Goal: Information Seeking & Learning: Learn about a topic

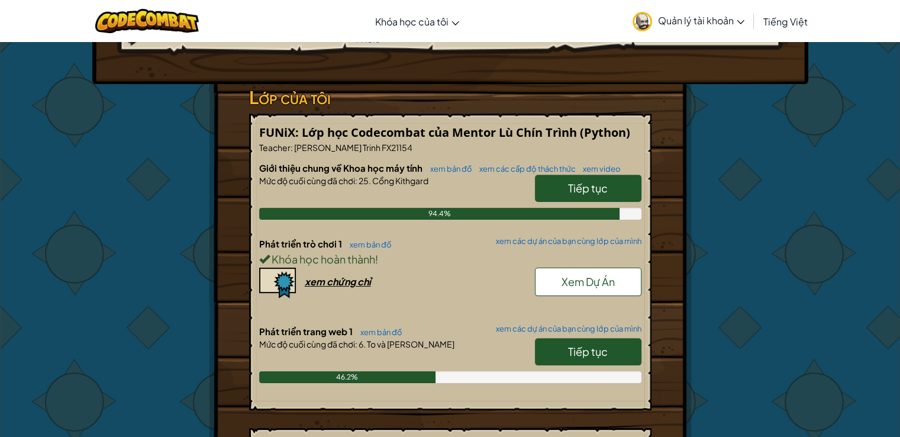
scroll to position [296, 0]
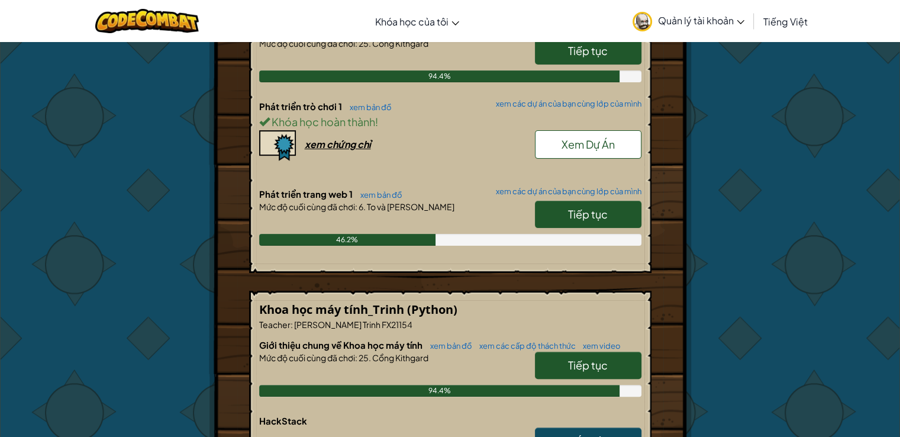
click at [583, 217] on span "Tiếp tục" at bounding box center [588, 214] width 40 height 14
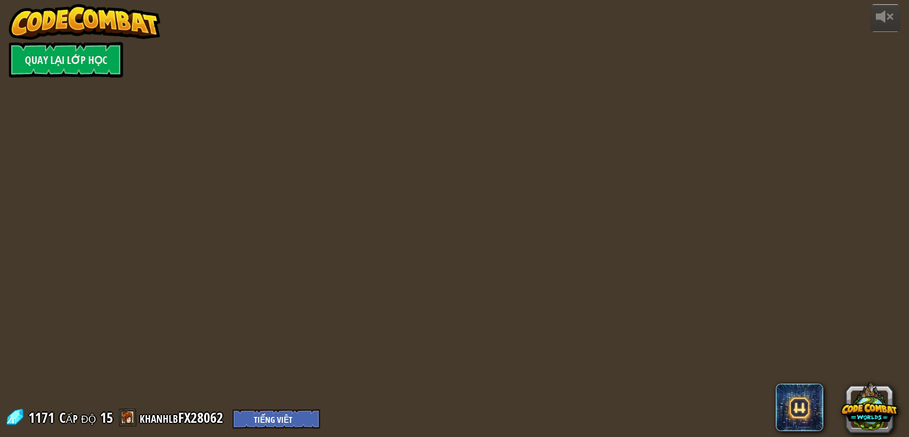
select select "vi"
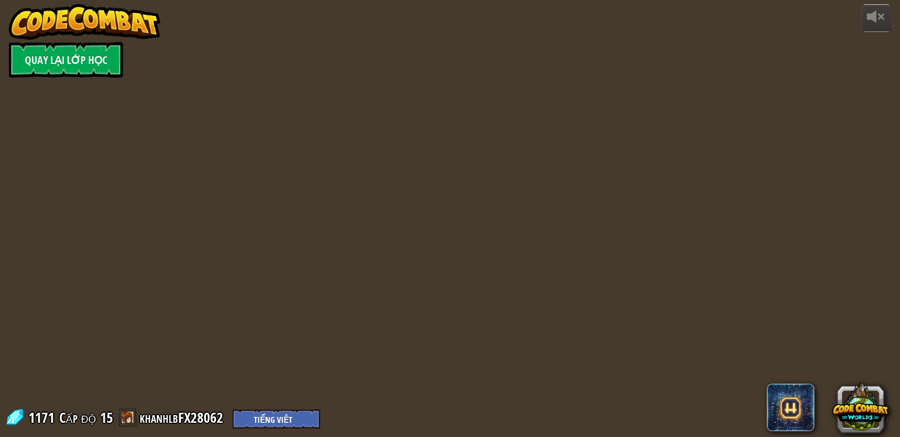
select select "vi"
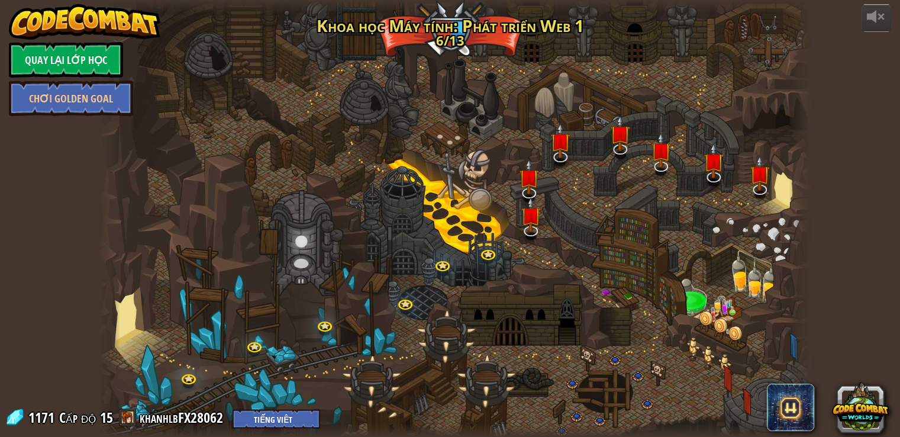
select select "vi"
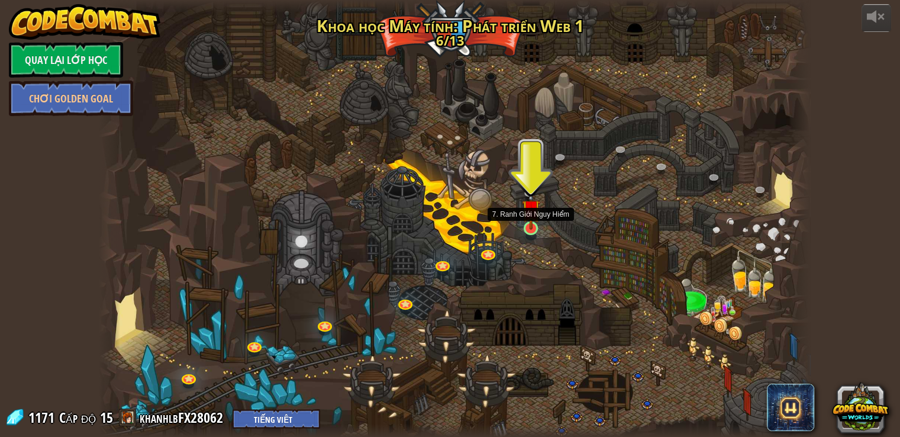
click at [539, 228] on img at bounding box center [531, 208] width 18 height 41
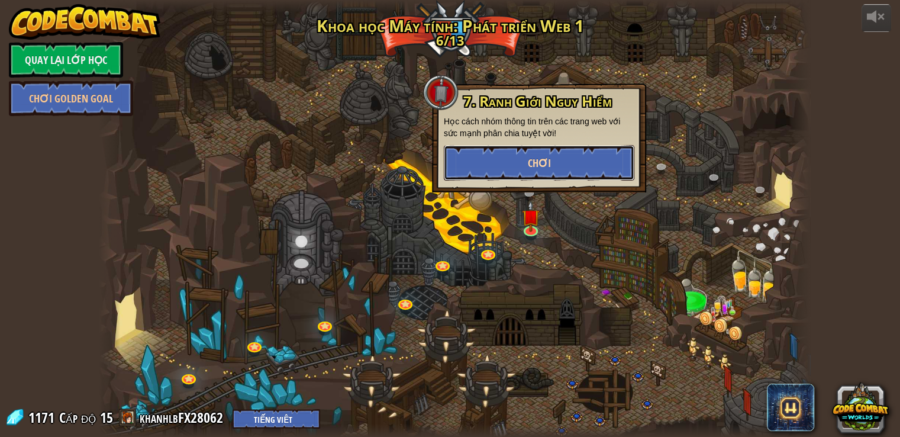
click at [567, 164] on button "Chơi" at bounding box center [539, 163] width 191 height 36
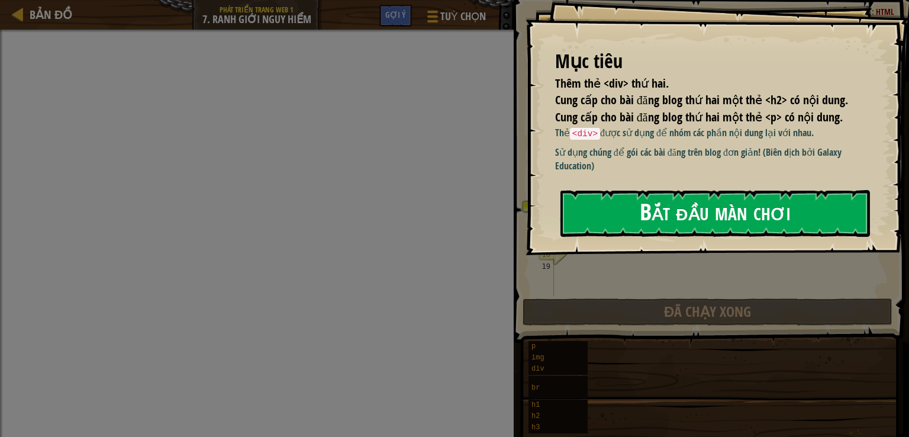
click at [689, 237] on div "Bắt đầu màn chơi" at bounding box center [714, 213] width 309 height 47
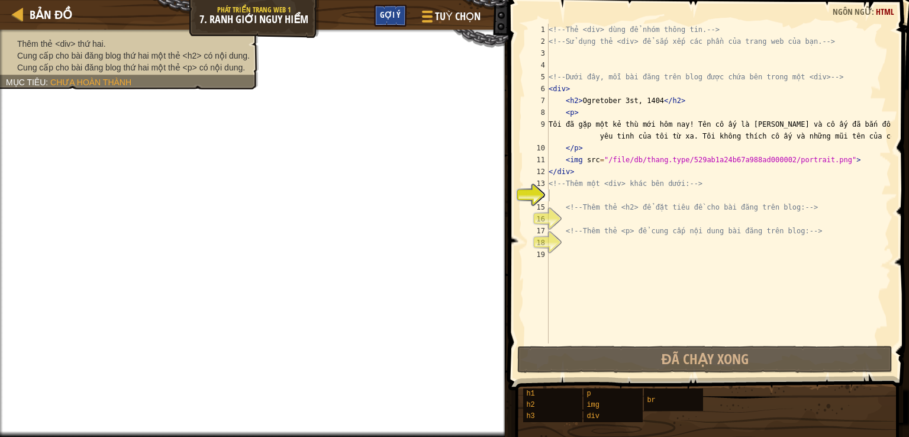
click at [392, 20] on div "Gợi ý" at bounding box center [390, 16] width 33 height 22
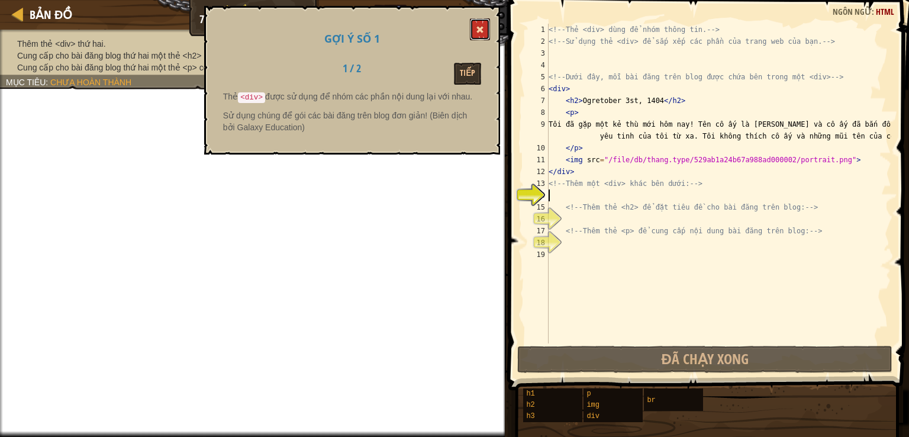
click at [482, 28] on span at bounding box center [480, 29] width 8 height 8
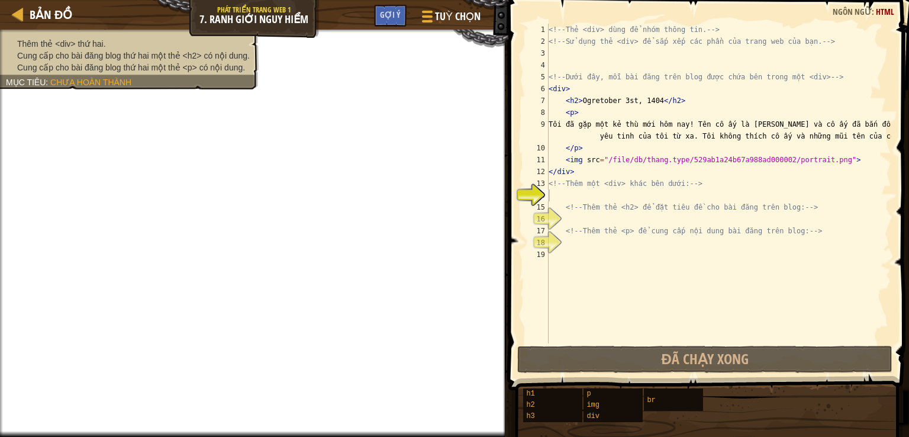
click at [573, 190] on div "<!-- Thẻ <div> dùng để nhóm thông tin. --> <!-- Sử dụng thẻ <div> để sắp xếp cá…" at bounding box center [718, 195] width 345 height 343
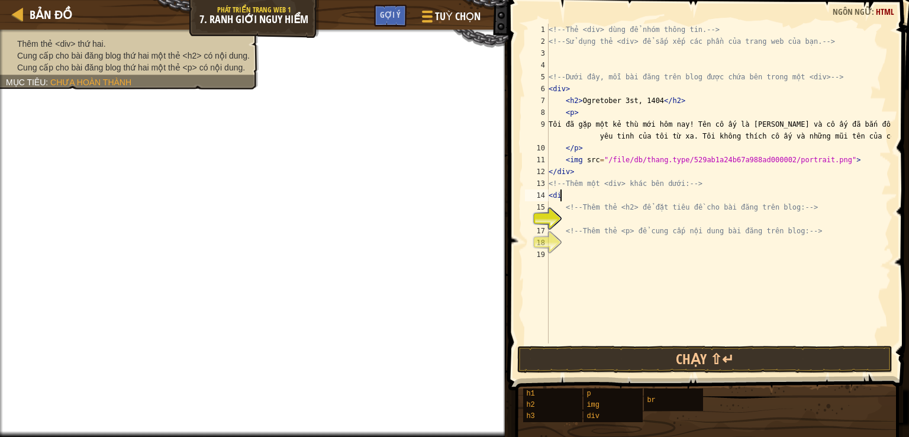
scroll to position [5, 0]
type textarea "<div>"
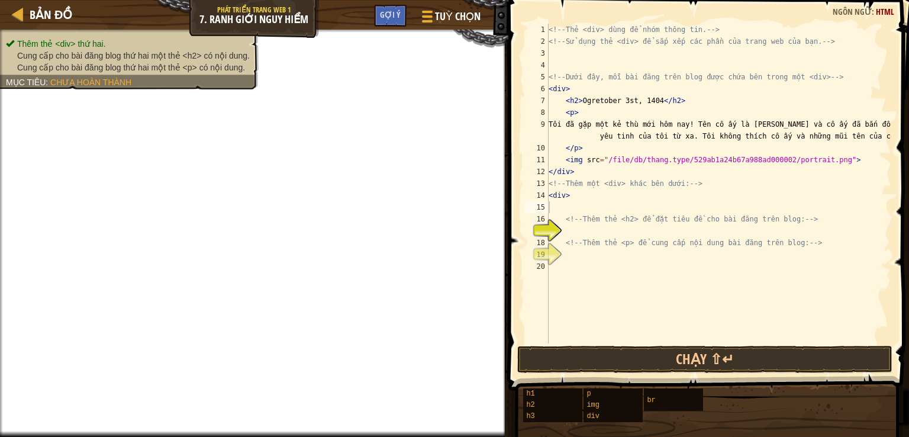
click at [583, 194] on div "<!-- Thẻ <div> dùng để nhóm thông tin. --> <!-- Sử dụng thẻ <div> để sắp xếp cá…" at bounding box center [718, 195] width 345 height 343
type textarea "<div>"
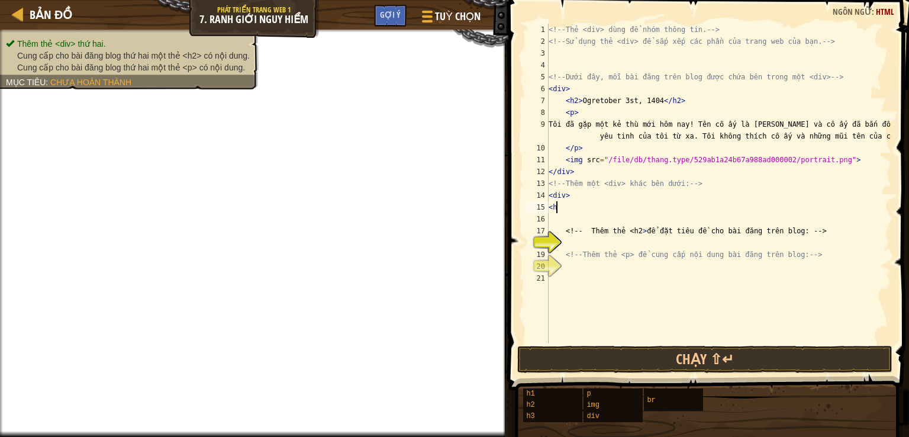
type textarea "<"
click at [598, 241] on div "<!-- Thẻ <div> dùng để nhóm thông tin. --> <!-- Sử dụng thẻ <div> để sắp xếp cá…" at bounding box center [718, 195] width 345 height 343
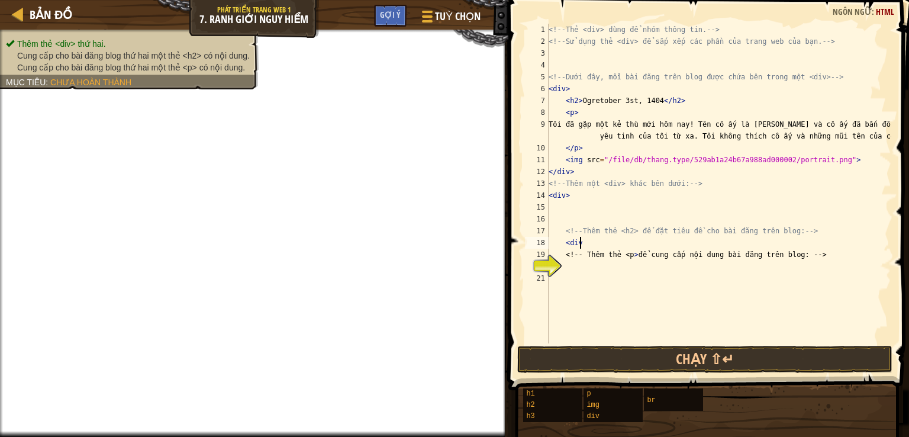
scroll to position [5, 2]
type textarea "<div>"
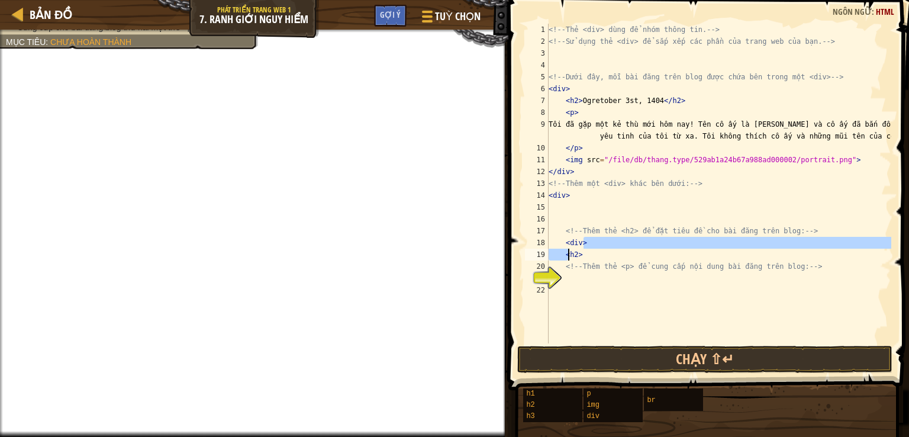
drag, startPoint x: 608, startPoint y: 243, endPoint x: 568, endPoint y: 249, distance: 40.6
click at [568, 249] on div "<!-- Thẻ <div> dùng để nhóm thông tin. --> <!-- Sử dụng thẻ <div> để sắp xếp cá…" at bounding box center [718, 195] width 345 height 343
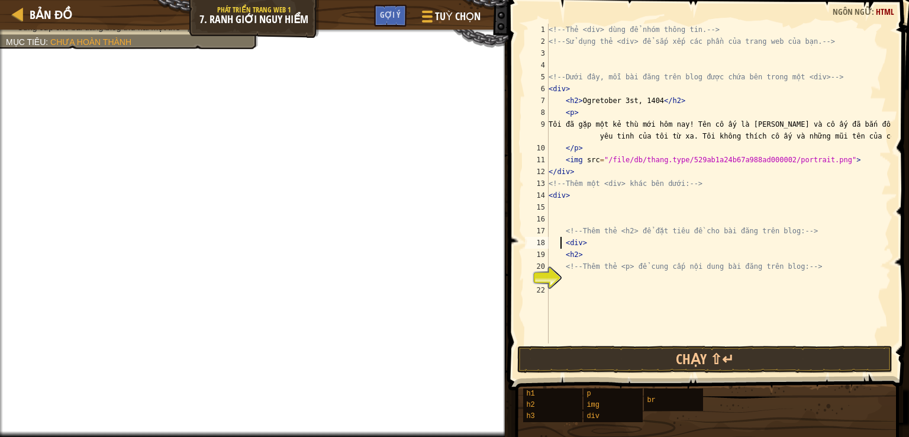
click at [562, 239] on div "<!-- Thẻ <div> dùng để nhóm thông tin. --> <!-- Sử dụng thẻ <div> để sắp xếp cá…" at bounding box center [718, 195] width 345 height 343
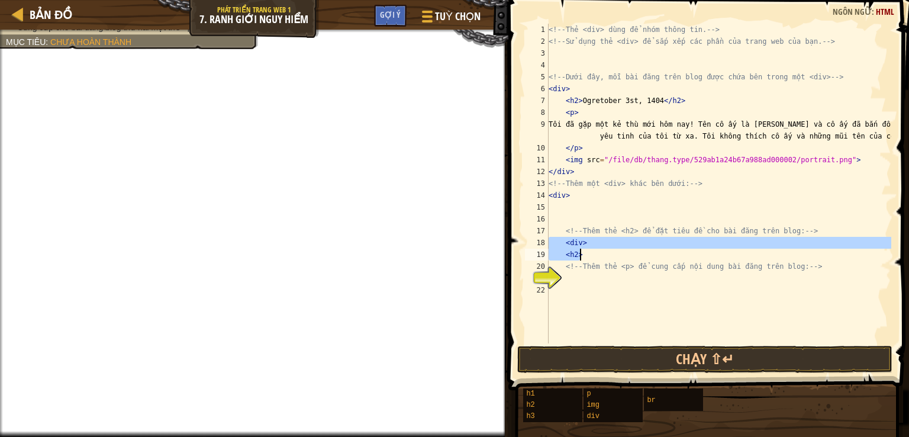
drag, startPoint x: 562, startPoint y: 239, endPoint x: 582, endPoint y: 254, distance: 25.0
click at [582, 254] on div "<!-- Thẻ <div> dùng để nhóm thông tin. --> <!-- Sử dụng thẻ <div> để sắp xếp cá…" at bounding box center [718, 195] width 345 height 343
type textarea "<div> <h2>"
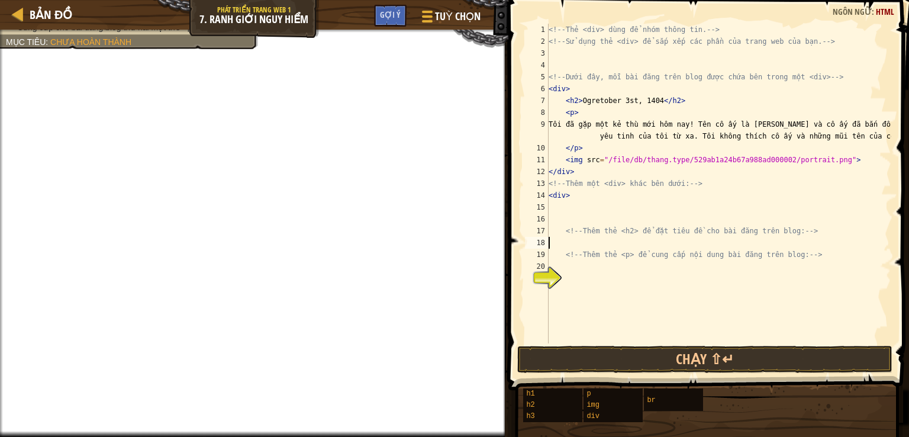
scroll to position [5, 0]
click at [583, 240] on div "<!-- Thẻ <div> dùng để nhóm thông tin. --> <!-- Sử dụng thẻ <div> để sắp xếp cá…" at bounding box center [718, 195] width 345 height 343
click at [590, 197] on div "<!-- Thẻ <div> dùng để nhóm thông tin. --> <!-- Sử dụng thẻ <div> để sắp xếp cá…" at bounding box center [718, 195] width 345 height 343
type textarea "<div>"
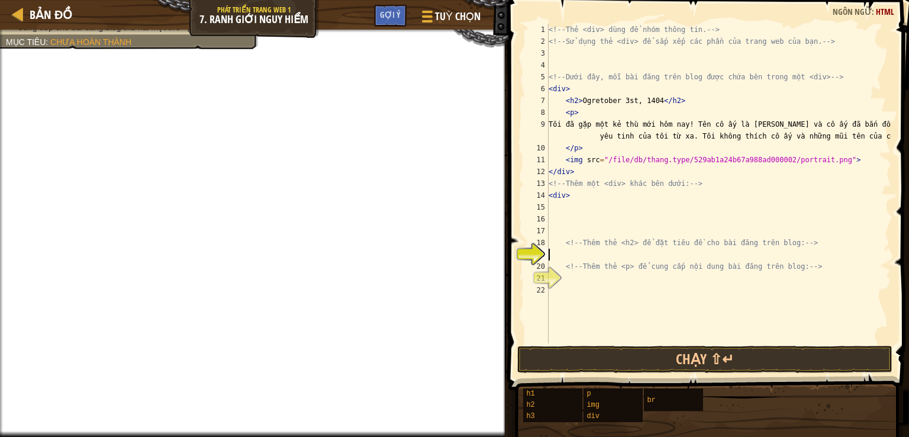
click at [559, 256] on div "<!-- Thẻ <div> dùng để nhóm thông tin. --> <!-- Sử dụng thẻ <div> để sắp xếp cá…" at bounding box center [718, 195] width 345 height 343
click at [589, 259] on div "<!-- Thẻ <div> dùng để nhóm thông tin. --> <!-- Sử dụng thẻ <div> để sắp xếp cá…" at bounding box center [718, 195] width 345 height 343
click at [572, 199] on div "<!-- Thẻ <div> dùng để nhóm thông tin. --> <!-- Sử dụng thẻ <div> để sắp xếp cá…" at bounding box center [718, 195] width 345 height 343
click at [552, 192] on div "<!-- Thẻ <div> dùng để nhóm thông tin. --> <!-- Sử dụng thẻ <div> để sắp xếp cá…" at bounding box center [718, 195] width 345 height 343
click at [585, 193] on div "<!-- Thẻ <div> dùng để nhóm thông tin. --> <!-- Sử dụng thẻ <div> để sắp xếp cá…" at bounding box center [718, 195] width 345 height 343
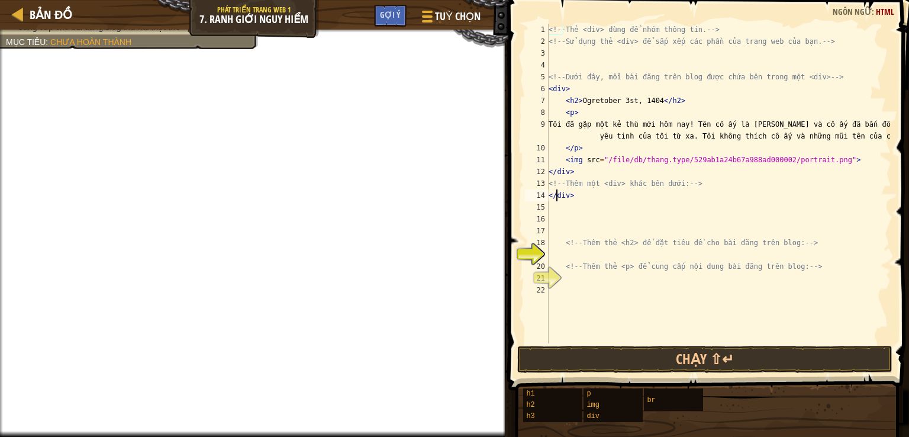
click at [554, 199] on div "<!-- Thẻ <div> dùng để nhóm thông tin. --> <!-- Sử dụng thẻ <div> để sắp xếp cá…" at bounding box center [718, 195] width 345 height 343
type textarea "<div>"
click at [646, 254] on div "<!-- Thẻ <div> dùng để nhóm thông tin. --> <!-- Sử dụng thẻ <div> để sắp xếp cá…" at bounding box center [718, 195] width 345 height 343
click at [580, 253] on div "<!-- Thẻ <div> dùng để nhóm thông tin. --> <!-- Sử dụng thẻ <div> để sắp xếp cá…" at bounding box center [718, 195] width 345 height 343
click at [392, 24] on div "Gợi ý" at bounding box center [390, 16] width 33 height 22
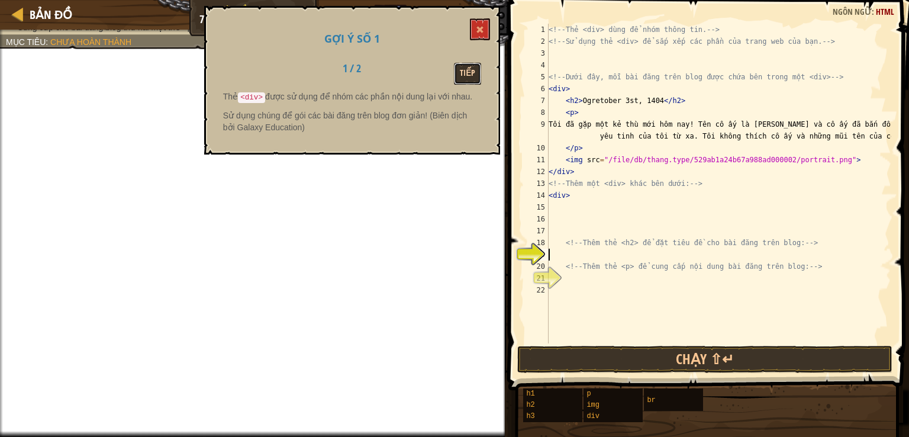
click at [476, 68] on button "Tiếp" at bounding box center [467, 74] width 27 height 22
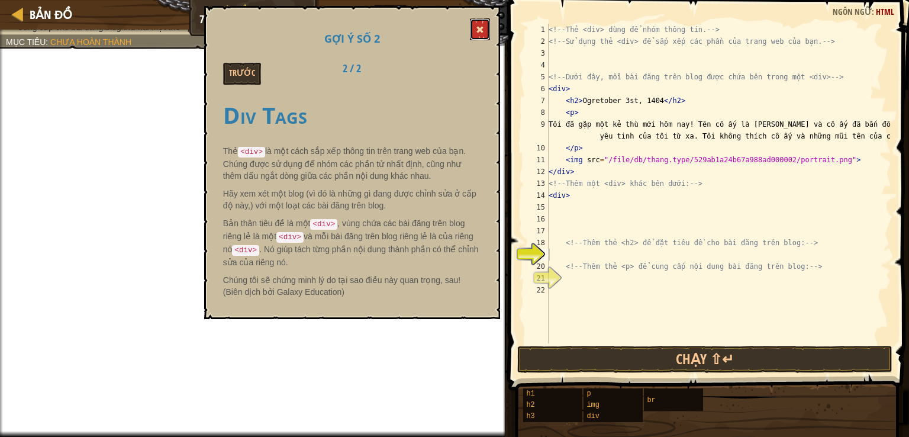
click at [483, 31] on span at bounding box center [480, 29] width 8 height 8
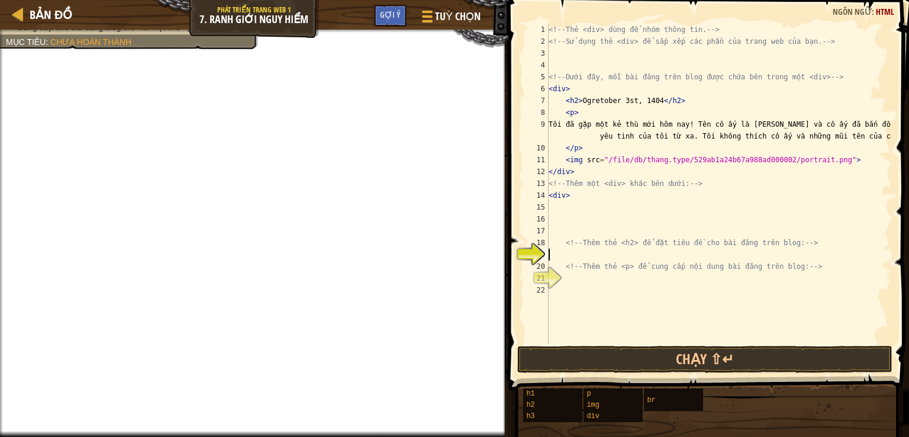
click at [577, 250] on div "<!-- Thẻ <div> dùng để nhóm thông tin. --> <!-- Sử dụng thẻ <div> để sắp xếp cá…" at bounding box center [718, 195] width 345 height 343
type textarea "</h2>"
click at [566, 269] on div "<!-- Thẻ <div> dùng để nhóm thông tin. --> <!-- Sử dụng thẻ <div> để sắp xếp cá…" at bounding box center [718, 195] width 345 height 343
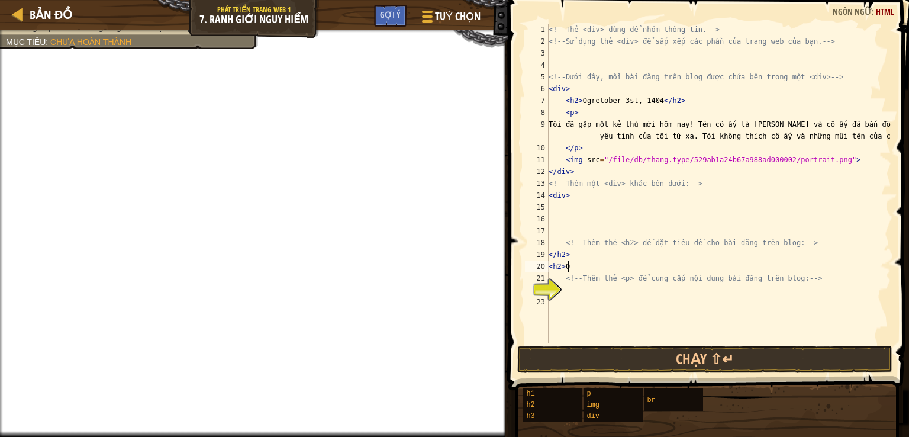
scroll to position [5, 1]
click at [565, 254] on div "<!-- Thẻ <div> dùng để nhóm thông tin. --> <!-- Sử dụng thẻ <div> để sắp xếp cá…" at bounding box center [718, 195] width 345 height 343
drag, startPoint x: 560, startPoint y: 256, endPoint x: 552, endPoint y: 260, distance: 8.7
click at [552, 260] on div "<!-- Thẻ <div> dùng để nhóm thông tin. --> <!-- Sử dụng thẻ <div> để sắp xếp cá…" at bounding box center [718, 195] width 345 height 343
click at [553, 267] on div "<!-- Thẻ <div> dùng để nhóm thông tin. --> <!-- Sử dụng thẻ <div> để sắp xếp cá…" at bounding box center [718, 195] width 345 height 343
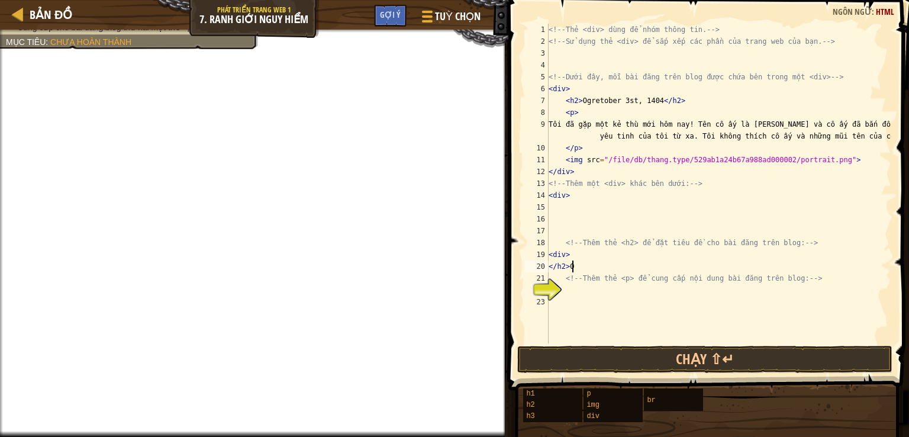
click at [586, 264] on div "<!-- Thẻ <div> dùng để nhóm thông tin. --> <!-- Sử dụng thẻ <div> để sắp xếp cá…" at bounding box center [718, 195] width 345 height 343
drag, startPoint x: 581, startPoint y: 258, endPoint x: 546, endPoint y: 254, distance: 35.2
click at [546, 254] on div "</h2>Og 1 2 3 4 5 6 7 8 9 10 11 12 13 14 15 16 17 18 19 20 21 22 23 <!-- Thẻ <d…" at bounding box center [707, 184] width 369 height 320
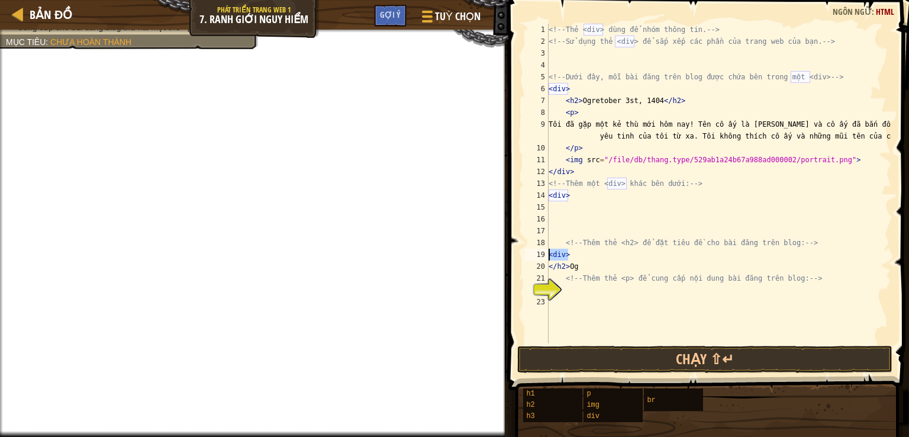
click at [540, 254] on div "19" at bounding box center [537, 255] width 24 height 12
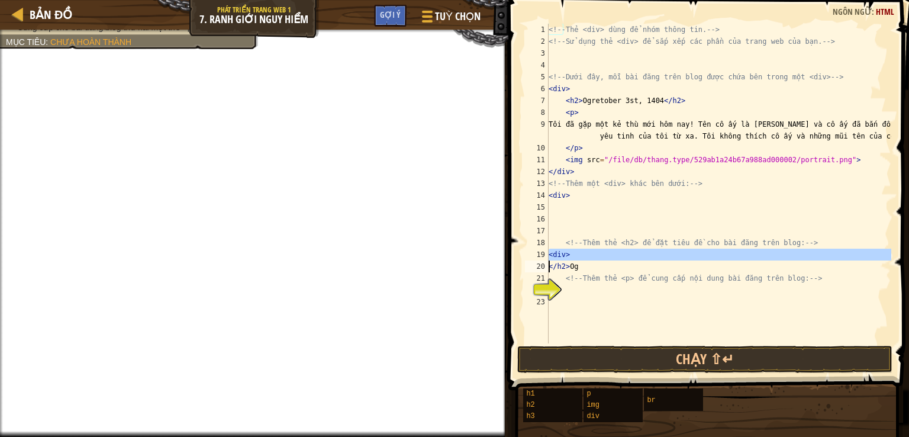
drag, startPoint x: 546, startPoint y: 250, endPoint x: 573, endPoint y: 261, distance: 29.2
click at [573, 260] on div "<div> 1 2 3 4 5 6 7 8 9 10 11 12 13 14 15 16 17 18 19 20 21 22 23 <!-- Thẻ <div…" at bounding box center [707, 184] width 369 height 320
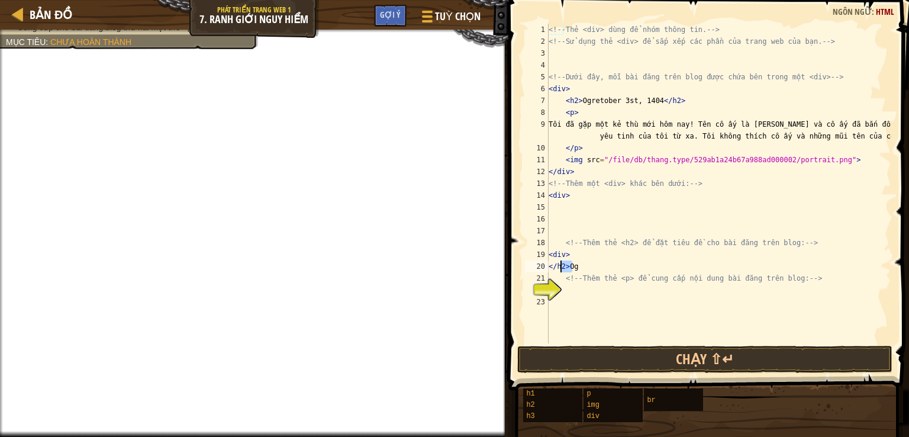
drag, startPoint x: 573, startPoint y: 261, endPoint x: 559, endPoint y: 267, distance: 16.2
click at [559, 267] on div "<!-- Thẻ <div> dùng để nhóm thông tin. --> <!-- Sử dụng thẻ <div> để sắp xếp cá…" at bounding box center [718, 195] width 345 height 343
click at [588, 258] on div "<!-- Thẻ <div> dùng để nhóm thông tin. --> <!-- Sử dụng thẻ <div> để sắp xếp cá…" at bounding box center [718, 195] width 345 height 343
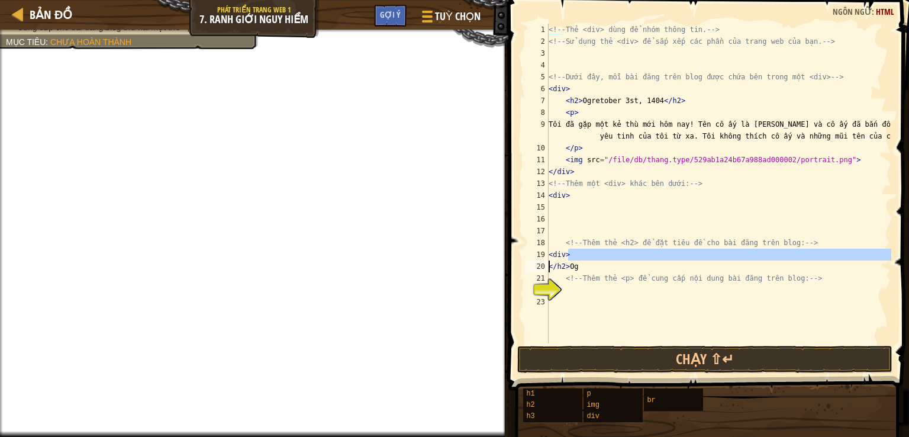
drag, startPoint x: 579, startPoint y: 256, endPoint x: 542, endPoint y: 268, distance: 38.6
click at [542, 268] on div "<div> 1 2 3 4 5 6 7 8 9 10 11 12 13 14 15 16 17 18 19 20 21 22 23 <!-- Thẻ <div…" at bounding box center [707, 184] width 369 height 320
click at [539, 250] on div "19" at bounding box center [537, 255] width 24 height 12
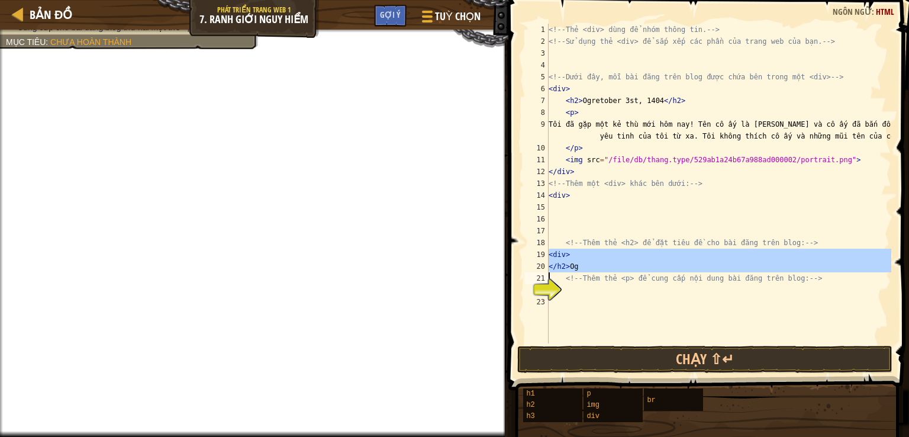
drag, startPoint x: 546, startPoint y: 254, endPoint x: 568, endPoint y: 260, distance: 22.8
click at [568, 260] on div "<div> 1 2 3 4 5 6 7 8 9 10 11 12 13 14 15 16 17 18 19 20 21 22 23 <!-- Thẻ <div…" at bounding box center [707, 184] width 369 height 320
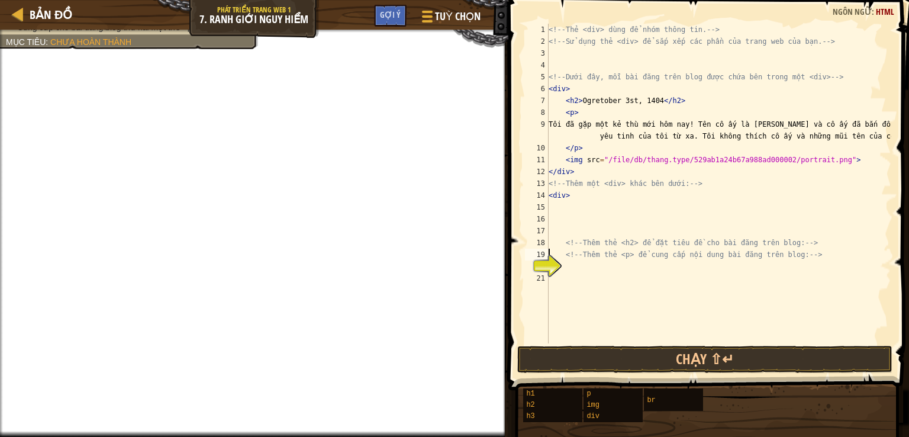
click at [581, 173] on div "<!-- Thẻ <div> dùng để nhóm thông tin. --> <!-- Sử dụng thẻ <div> để sắp xếp cá…" at bounding box center [718, 195] width 345 height 343
type textarea "</div>"
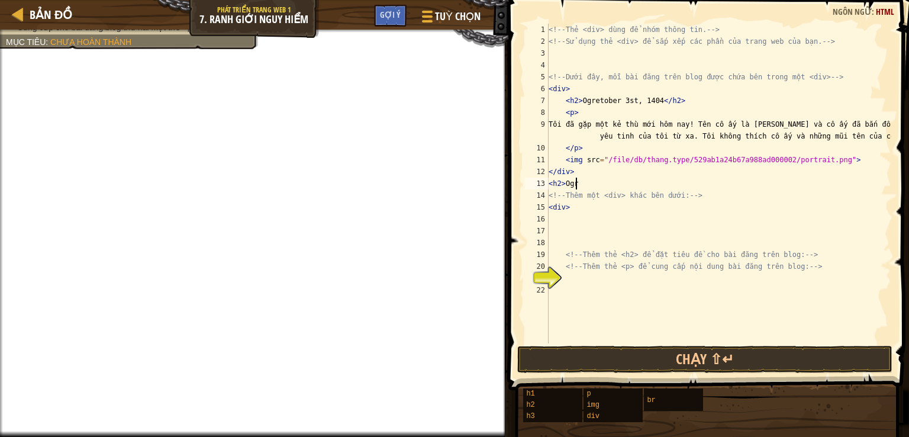
scroll to position [5, 2]
click at [581, 173] on div "<!-- Thẻ <div> dùng để nhóm thông tin. --> <!-- Sử dụng thẻ <div> để sắp xếp cá…" at bounding box center [718, 195] width 345 height 343
click at [589, 182] on div "<!-- Thẻ <div> dùng để nhóm thông tin. --> <!-- Sử dụng thẻ <div> để sắp xếp cá…" at bounding box center [718, 195] width 345 height 343
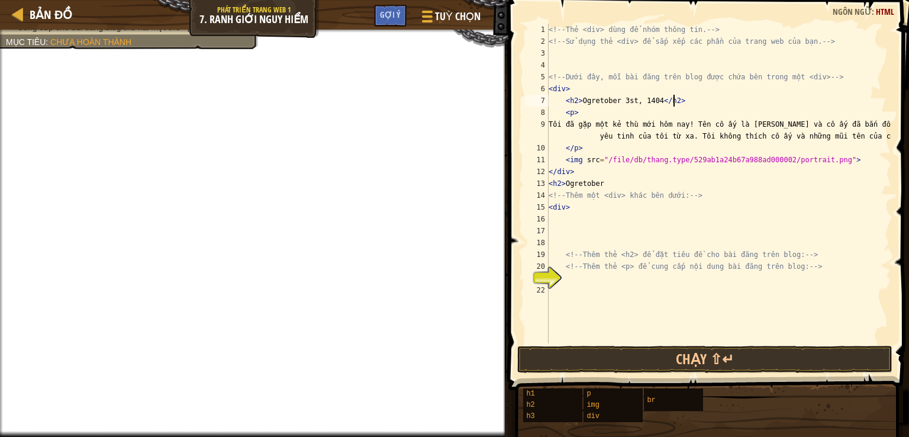
click at [685, 105] on div "<!-- Thẻ <div> dùng để nhóm thông tin. --> <!-- Sử dụng thẻ <div> để sắp xếp cá…" at bounding box center [718, 195] width 345 height 343
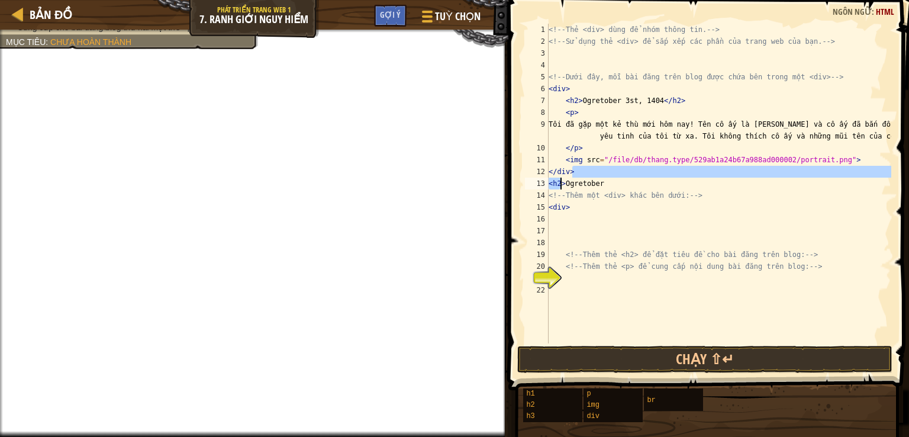
drag, startPoint x: 582, startPoint y: 175, endPoint x: 573, endPoint y: 179, distance: 9.6
click at [573, 179] on div "<!-- Thẻ <div> dùng để nhóm thông tin. --> <!-- Sử dụng thẻ <div> để sắp xếp cá…" at bounding box center [718, 195] width 345 height 343
click at [536, 171] on div "12" at bounding box center [537, 172] width 24 height 12
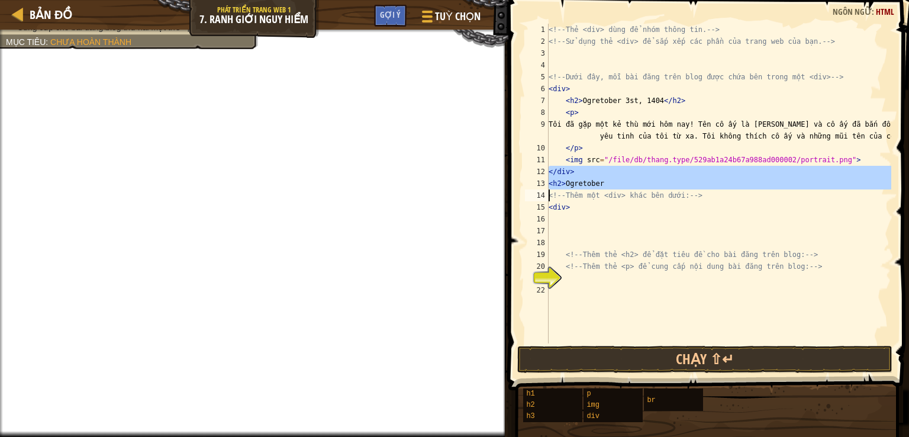
drag, startPoint x: 542, startPoint y: 166, endPoint x: 575, endPoint y: 180, distance: 35.8
click at [575, 180] on div "</div> 1 2 3 4 5 6 7 8 9 10 11 12 13 14 15 16 17 18 19 20 21 22 <!-- Thẻ <div> …" at bounding box center [707, 184] width 369 height 320
click at [602, 183] on div "<!-- Thẻ <div> dùng để nhóm thông tin. --> <!-- Sử dụng thẻ <div> để sắp xếp cá…" at bounding box center [718, 184] width 345 height 320
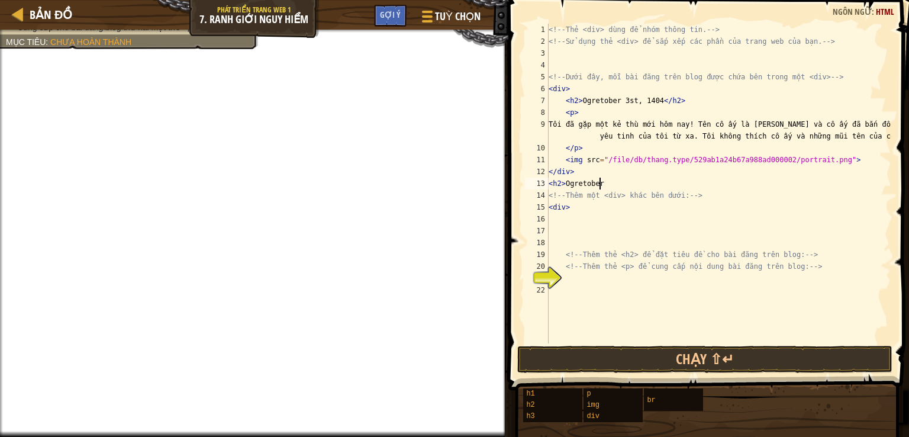
click at [599, 184] on div "<!-- Thẻ <div> dùng để nhóm thông tin. --> <!-- Sử dụng thẻ <div> để sắp xếp cá…" at bounding box center [718, 195] width 345 height 343
type textarea "<"
click at [605, 210] on div "<!-- Thẻ <div> dùng để nhóm thông tin. --> <!-- Sử dụng thẻ <div> để sắp xếp cá…" at bounding box center [718, 195] width 345 height 343
type textarea "<div>"
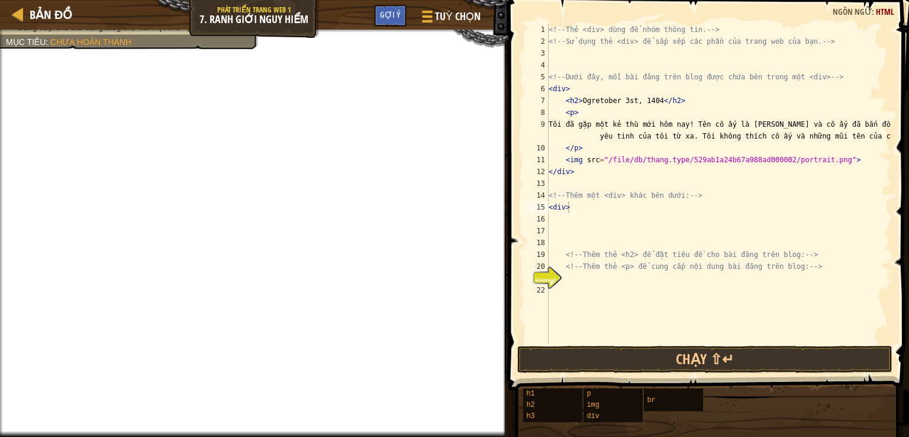
click at [579, 211] on div "<!-- Thẻ <div> dùng để nhóm thông tin. --> <!-- Sử dụng thẻ <div> để sắp xếp cá…" at bounding box center [718, 195] width 345 height 343
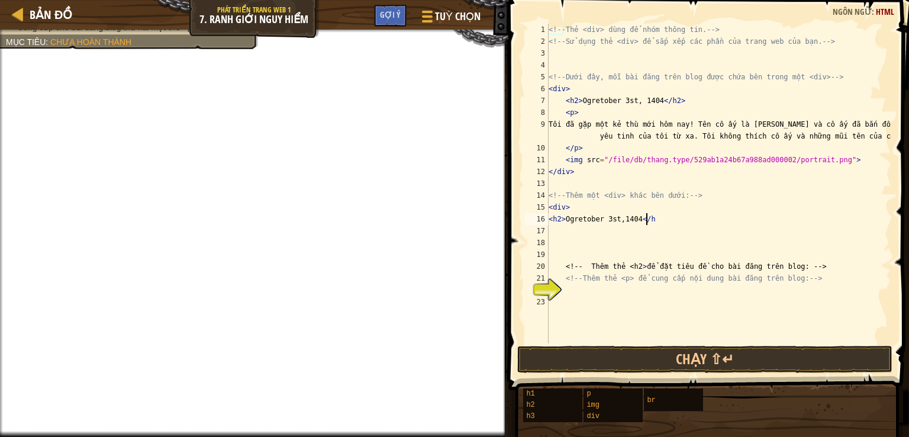
scroll to position [5, 7]
type textarea "<h2>Ogretober 3st,1404</h2>"
click at [562, 231] on div "<!-- Thẻ <div> dùng để nhóm thông tin. --> <!-- Sử dụng thẻ <div> để sắp xếp cá…" at bounding box center [718, 195] width 345 height 343
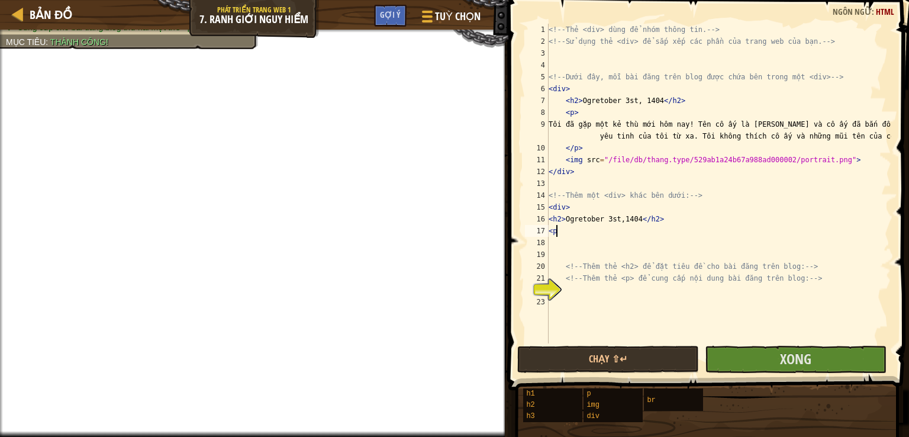
type textarea "<p>"
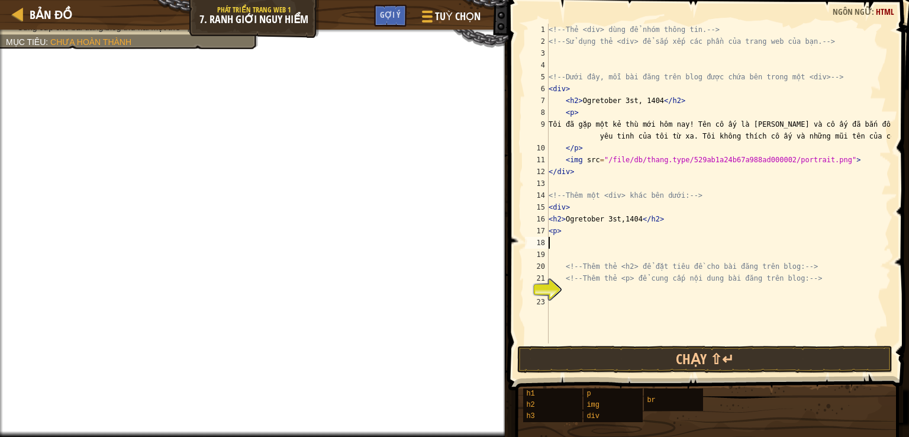
click at [573, 243] on div "<!-- Thẻ <div> dùng để nhóm thông tin. --> <!-- Sử dụng thẻ <div> để sắp xếp cá…" at bounding box center [718, 195] width 345 height 343
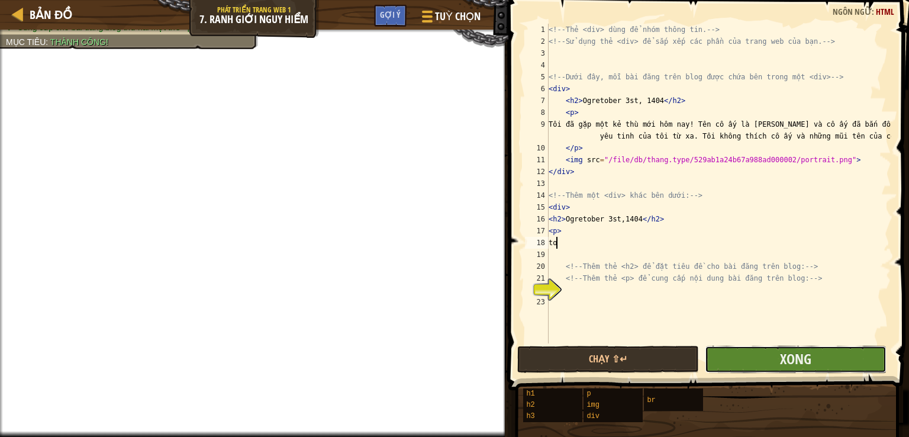
click at [724, 353] on button "Xong" at bounding box center [796, 359] width 182 height 27
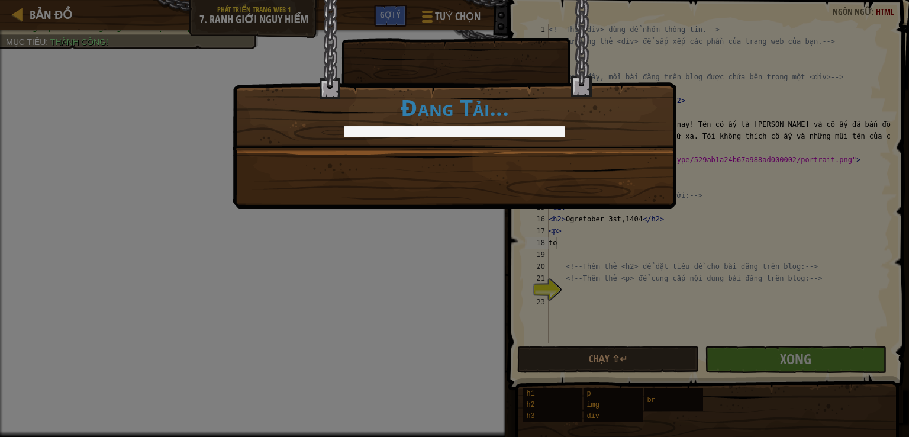
click at [409, 141] on div "Đột nhập vào từng mảnh và chinh phục! +26 +0 Tiếp tục Đang Tải..." at bounding box center [455, 74] width 444 height 150
click at [409, 141] on div "Đột nhập vào từng mảnh và chinh phục! +29 +0 Tiếp tục Đang Tải..." at bounding box center [455, 74] width 444 height 150
click at [409, 141] on div "Đột nhập vào từng mảnh và chinh phục! +30 +0 Tiếp tục Đang Tải..." at bounding box center [455, 74] width 444 height 150
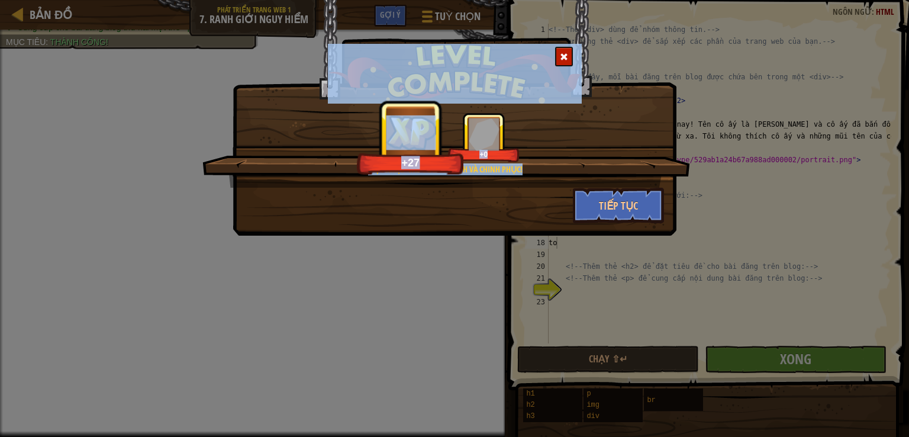
click at [575, 153] on div "+27 +0" at bounding box center [446, 137] width 459 height 50
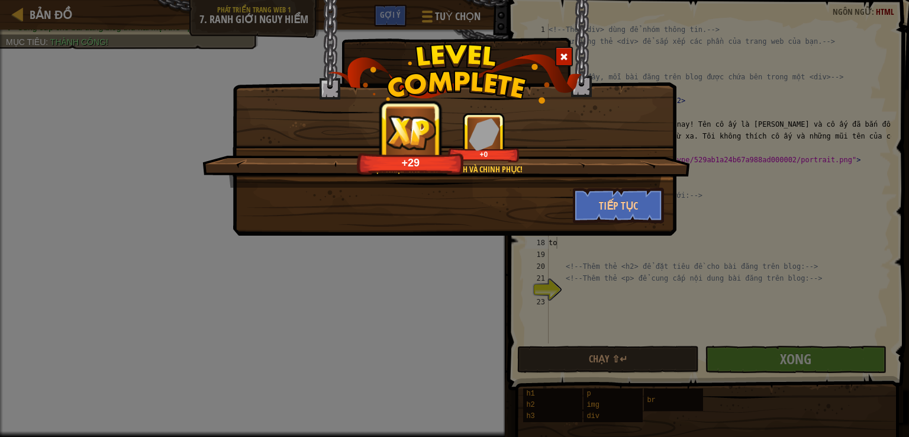
click at [575, 153] on div "+29 +0" at bounding box center [446, 137] width 459 height 50
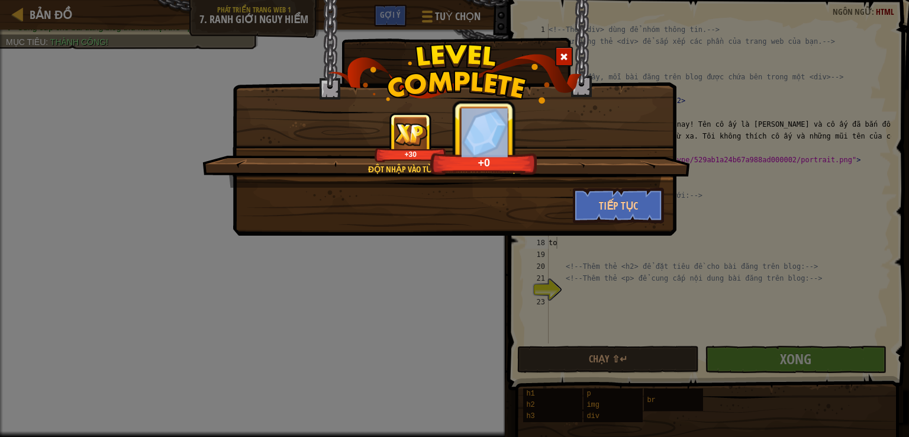
click at [575, 153] on div "+30 +0" at bounding box center [446, 137] width 459 height 50
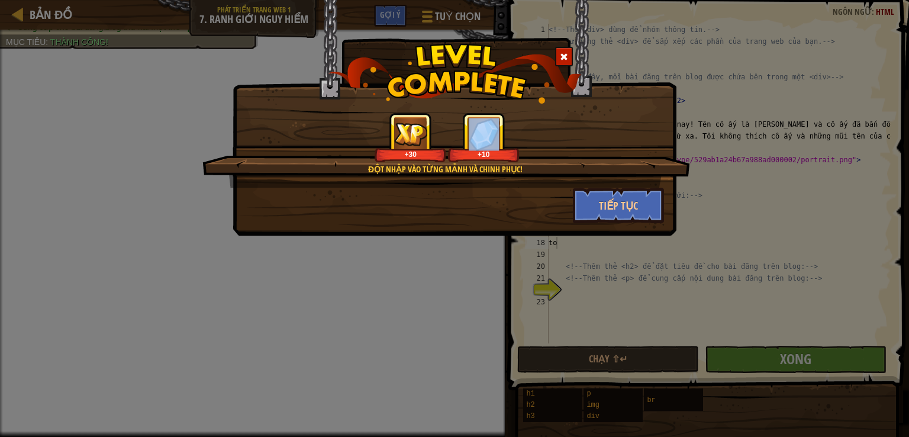
click at [565, 133] on div "+30 +10" at bounding box center [446, 137] width 459 height 50
click at [568, 55] on div at bounding box center [564, 57] width 18 height 20
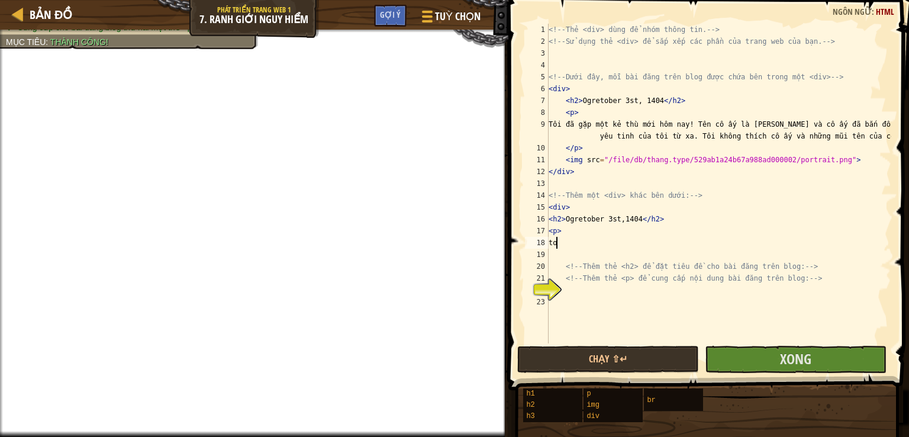
type textarea "t"
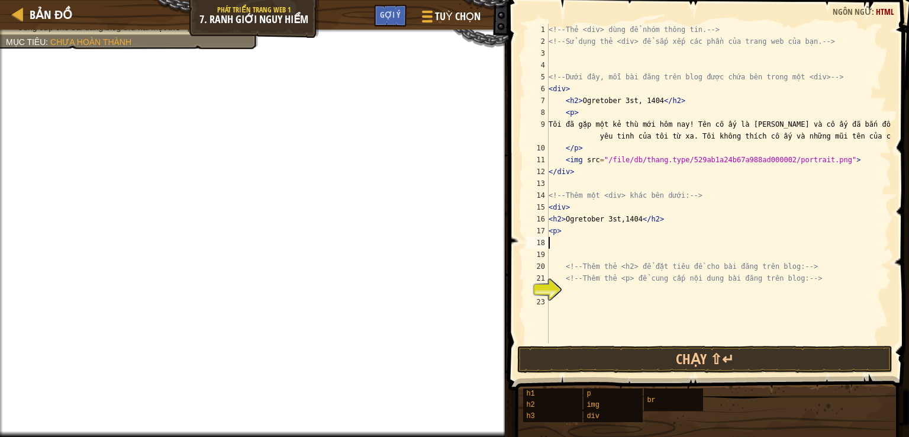
click at [575, 241] on div "<!-- Thẻ <div> dùng để nhóm thông tin. --> <!-- Sử dụng thẻ <div> để sắp xếp cá…" at bounding box center [718, 195] width 345 height 343
click at [585, 242] on div "<!-- Thẻ <div> dùng để nhóm thông tin. --> <!-- Sử dụng thẻ <div> để sắp xếp cá…" at bounding box center [718, 195] width 345 height 343
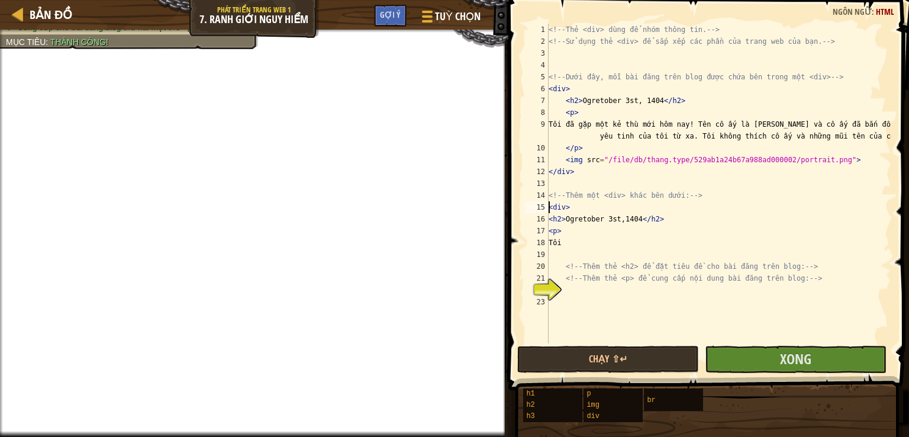
click at [550, 208] on div "<!-- Thẻ <div> dùng để nhóm thông tin. --> <!-- Sử dụng thẻ <div> để sắp xếp cá…" at bounding box center [718, 195] width 345 height 343
click at [551, 208] on div "<!-- Thẻ <div> dùng để nhóm thông tin. --> <!-- Sử dụng thẻ <div> để sắp xếp cá…" at bounding box center [718, 195] width 345 height 343
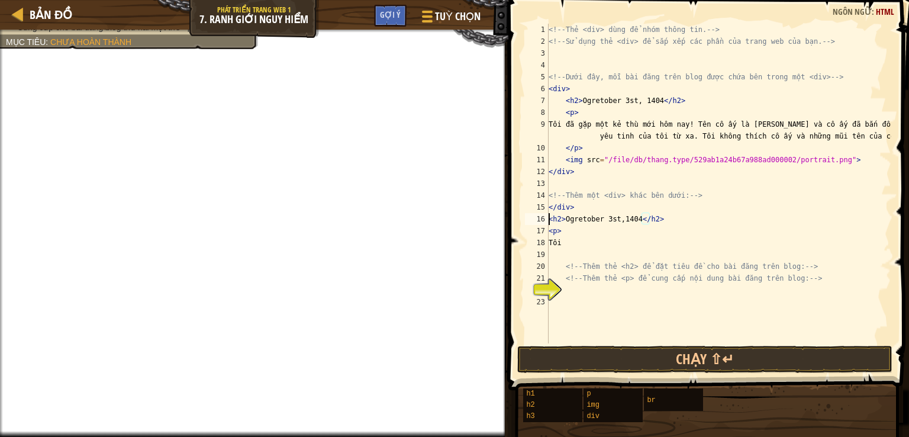
click at [550, 218] on div "<!-- Thẻ <div> dùng để nhóm thông tin. --> <!-- Sử dụng thẻ <div> để sắp xếp cá…" at bounding box center [718, 195] width 345 height 343
click at [553, 220] on div "<!-- Thẻ <div> dùng để nhóm thông tin. --> <!-- Sử dụng thẻ <div> để sắp xếp cá…" at bounding box center [718, 195] width 345 height 343
click at [556, 211] on div "<!-- Thẻ <div> dùng để nhóm thông tin. --> <!-- Sử dụng thẻ <div> để sắp xếp cá…" at bounding box center [718, 195] width 345 height 343
type textarea "<div>"
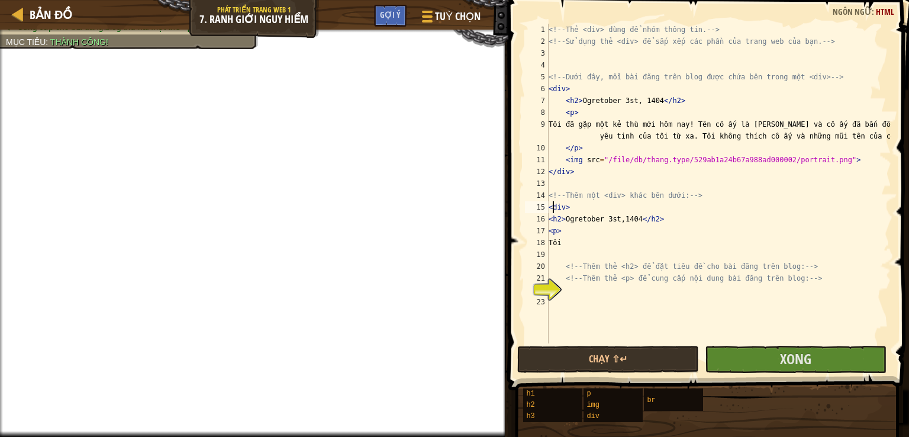
click at [567, 292] on div "<!-- Thẻ <div> dùng để nhóm thông tin. --> <!-- Sử dụng thẻ <div> để sắp xếp cá…" at bounding box center [718, 195] width 345 height 343
click at [570, 247] on div "<!-- Thẻ <div> dùng để nhóm thông tin. --> <!-- Sử dụng thẻ <div> để sắp xếp cá…" at bounding box center [718, 195] width 345 height 343
click at [550, 229] on div "<!-- Thẻ <div> dùng để nhóm thông tin. --> <!-- Sử dụng thẻ <div> để sắp xếp cá…" at bounding box center [718, 195] width 345 height 343
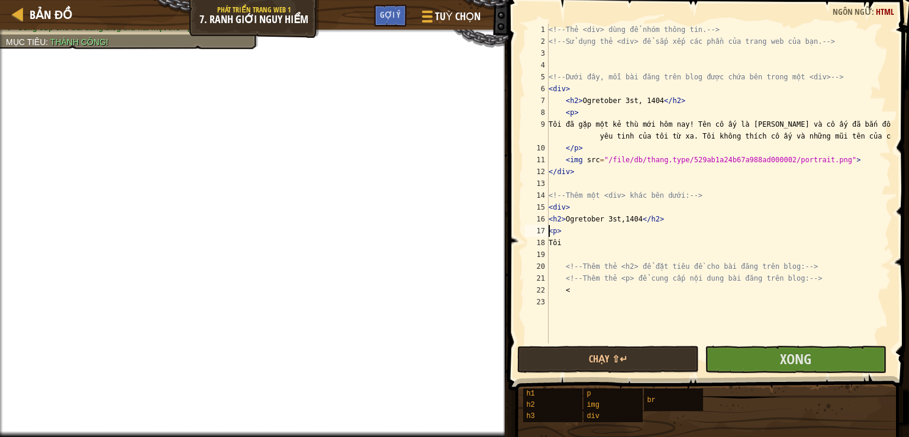
click at [552, 231] on div "<!-- Thẻ <div> dùng để nhóm thông tin. --> <!-- Sử dụng thẻ <div> để sắp xếp cá…" at bounding box center [718, 195] width 345 height 343
click at [561, 243] on div "<!-- Thẻ <div> dùng để nhóm thông tin. --> <!-- Sử dụng thẻ <div> để sắp xếp cá…" at bounding box center [718, 195] width 345 height 343
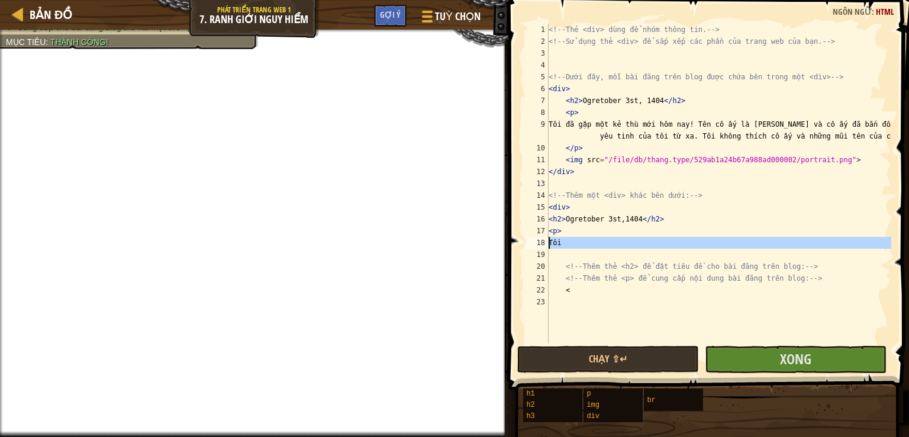
click at [547, 245] on div "18" at bounding box center [537, 243] width 24 height 12
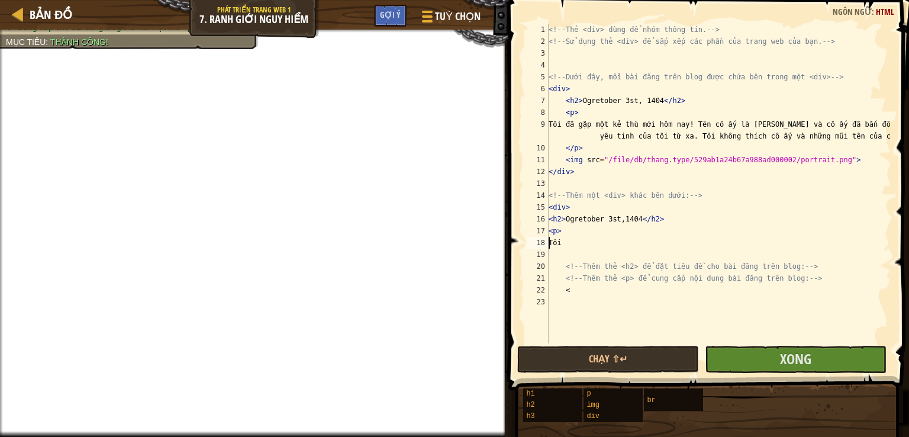
click at [601, 235] on div "<!-- Thẻ <div> dùng để nhóm thông tin. --> <!-- Sử dụng thẻ <div> để sắp xếp cá…" at bounding box center [718, 195] width 345 height 343
type textarea "<p>"
click at [557, 251] on div "<!-- Thẻ <div> dùng để nhóm thông tin. --> <!-- Sử dụng thẻ <div> để sắp xếp cá…" at bounding box center [718, 195] width 345 height 343
drag, startPoint x: 571, startPoint y: 294, endPoint x: 561, endPoint y: 294, distance: 10.1
click at [561, 294] on div "<!-- Thẻ <div> dùng để nhóm thông tin. --> <!-- Sử dụng thẻ <div> để sắp xếp cá…" at bounding box center [718, 195] width 345 height 343
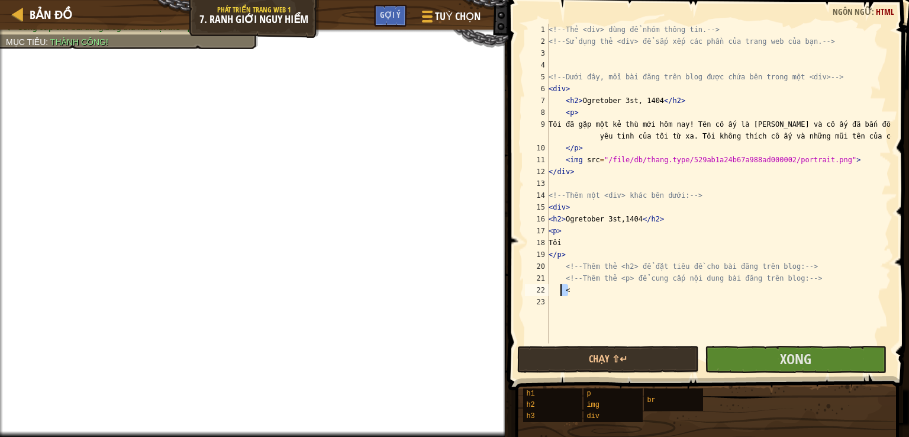
type textarea "<"
click at [569, 258] on div "<!-- Thẻ <div> dùng để nhóm thông tin. --> <!-- Sử dụng thẻ <div> để sắp xếp cá…" at bounding box center [718, 195] width 345 height 343
type textarea "</p>"
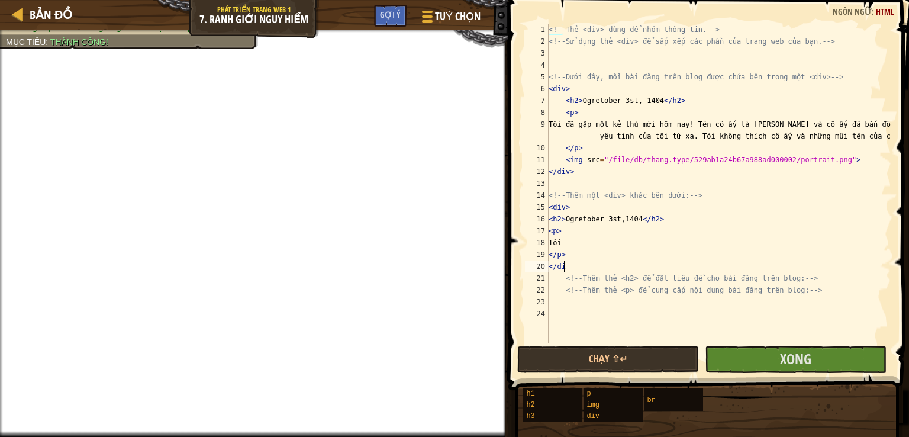
scroll to position [5, 1]
drag, startPoint x: 566, startPoint y: 253, endPoint x: 550, endPoint y: 256, distance: 15.8
click at [550, 256] on div "<!-- Thẻ <div> dùng để nhóm thông tin. --> <!-- Sử dụng thẻ <div> để sắp xếp cá…" at bounding box center [718, 195] width 345 height 343
type textarea "</p>"
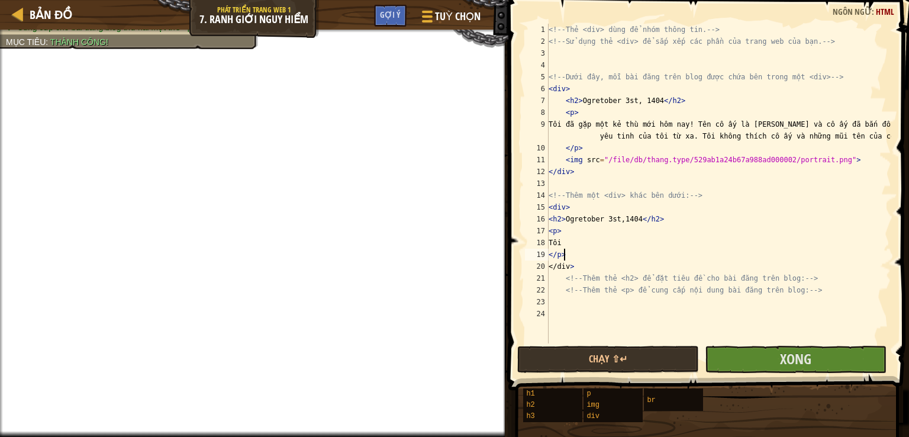
type textarea "</p>"
click at [585, 304] on div "<!-- Thẻ <div> dùng để nhóm thông tin. --> <!-- Sử dụng thẻ <div> để sắp xếp cá…" at bounding box center [718, 195] width 345 height 343
click at [578, 351] on button "Chạy ⇧↵" at bounding box center [608, 359] width 182 height 27
click at [580, 349] on button "Chạy ⇧↵" at bounding box center [608, 359] width 182 height 27
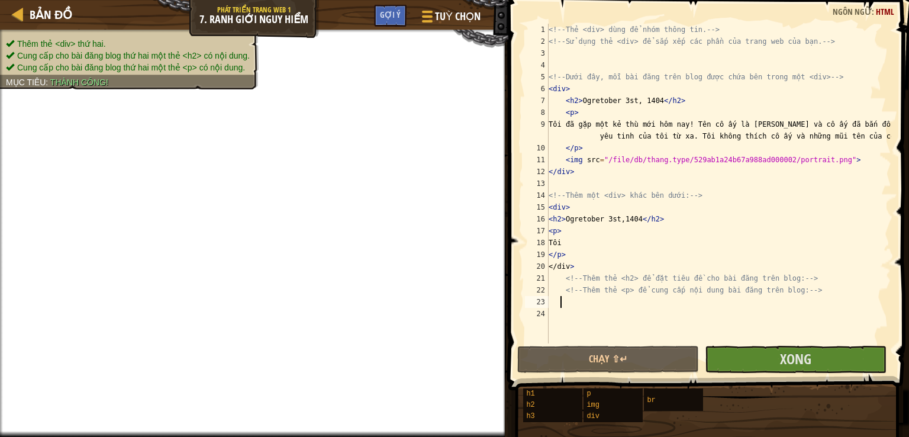
click at [172, 77] on div "Thêm thẻ <div> thứ hai. Cung cấp cho bài đăng blog thứ hai một thẻ <h2> có nội …" at bounding box center [122, 55] width 272 height 67
drag, startPoint x: 108, startPoint y: 43, endPoint x: 582, endPoint y: 308, distance: 543.6
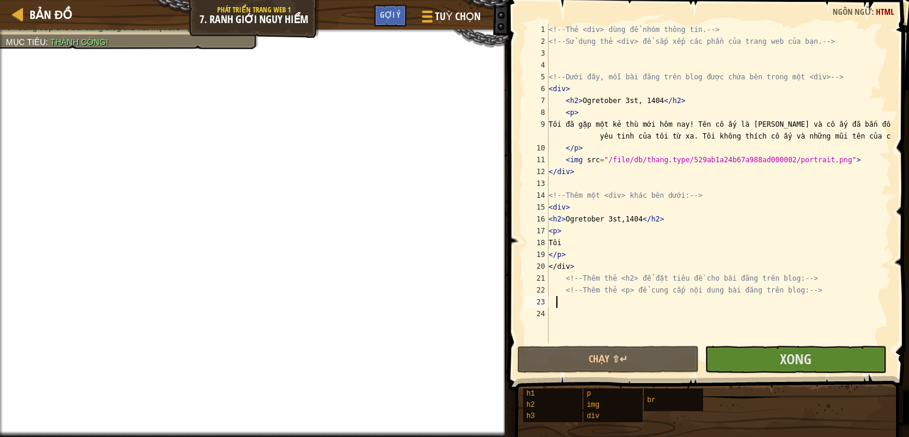
drag, startPoint x: 582, startPoint y: 308, endPoint x: 558, endPoint y: 302, distance: 25.1
click at [558, 302] on div "<!-- Thẻ <div> dùng để nhóm thông tin. --> <!-- Sử dụng thẻ <div> để sắp xếp cá…" at bounding box center [718, 195] width 345 height 343
click at [730, 356] on button "Xong" at bounding box center [796, 359] width 182 height 27
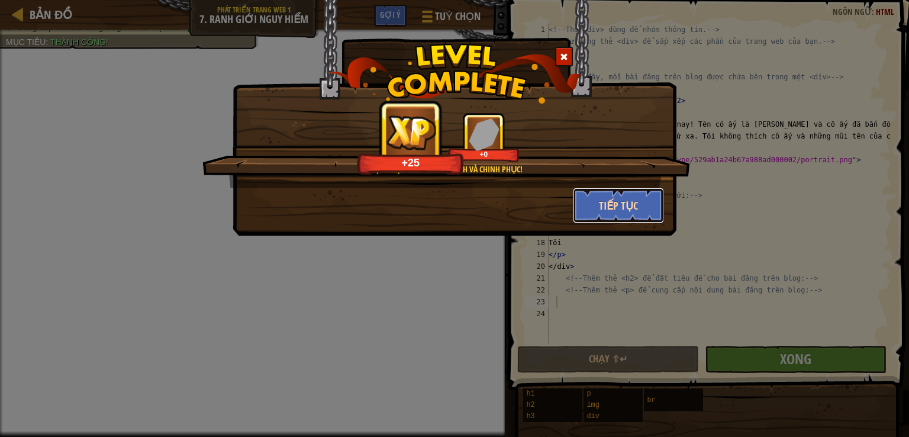
click at [620, 209] on button "Tiếp tục" at bounding box center [619, 206] width 92 height 36
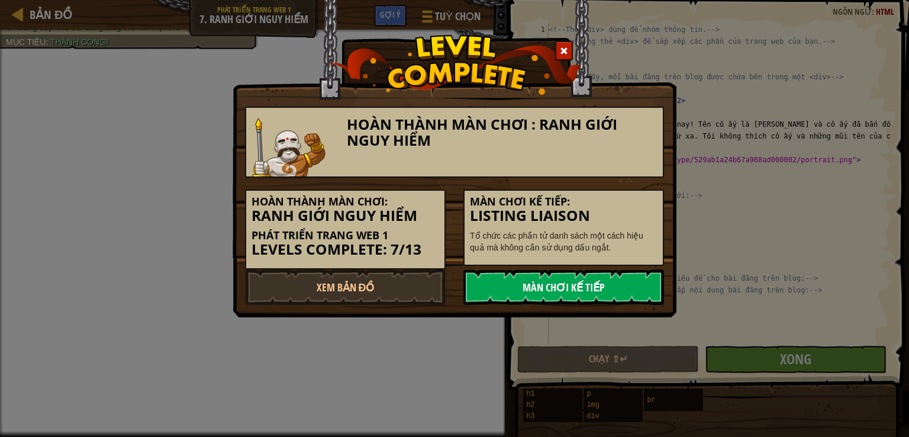
click at [521, 294] on link "Màn chơi kế tiếp" at bounding box center [563, 287] width 201 height 36
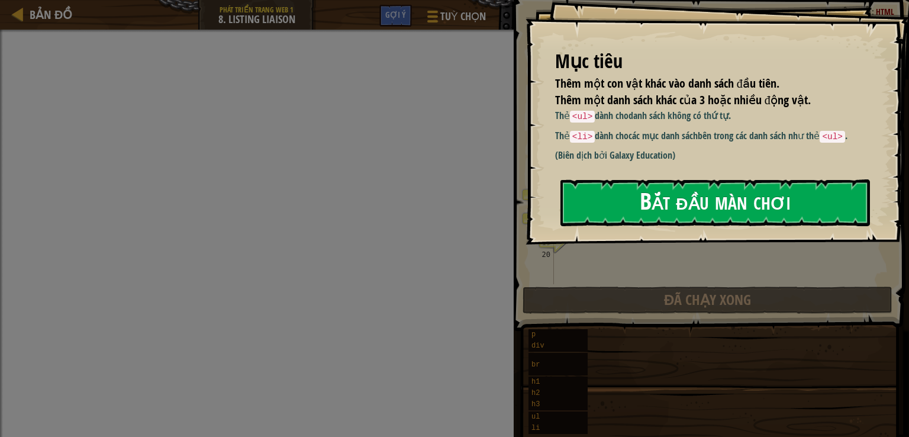
click at [653, 235] on div "Mục tiêu Thêm một con vật khác vào danh sách đầu tiên. Thêm một danh sách khác …" at bounding box center [716, 122] width 383 height 244
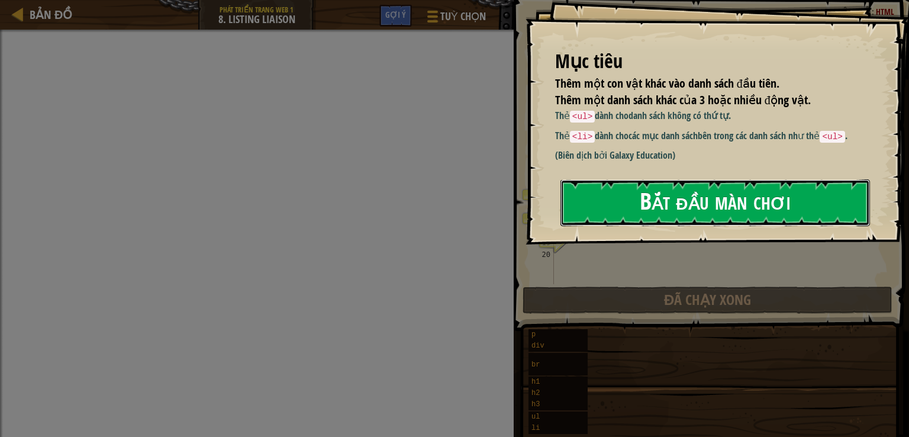
click at [653, 207] on button "Bắt đầu màn chơi" at bounding box center [714, 202] width 309 height 47
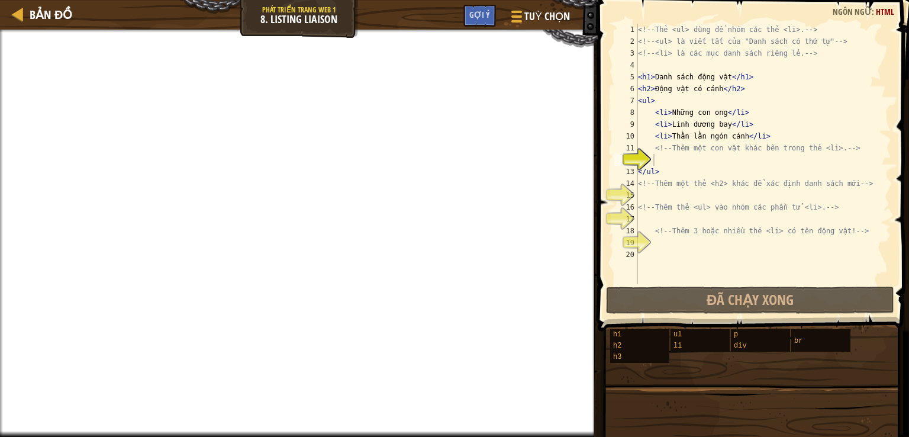
click at [587, 168] on iframe at bounding box center [299, 233] width 598 height 407
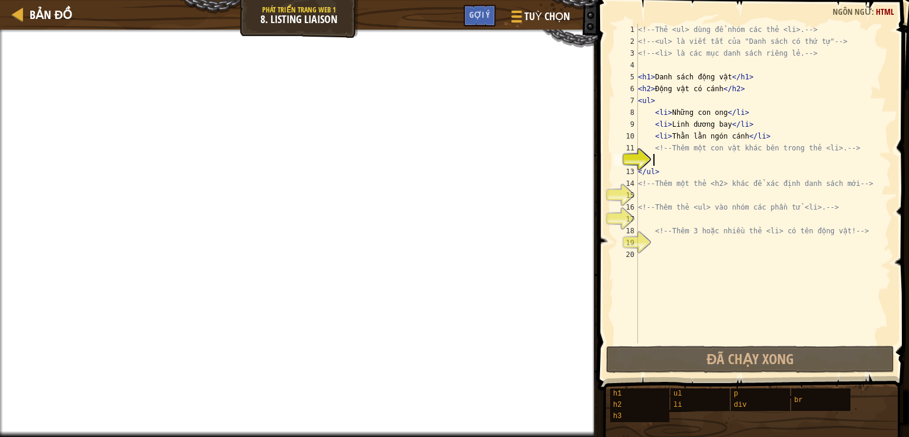
click at [675, 162] on div "<!-- Thẻ <ul> dùng để nhóm các thẻ <li>. --> <!-- <ul> là viết tắt của "Danh sá…" at bounding box center [764, 195] width 256 height 343
